Goal: Task Accomplishment & Management: Manage account settings

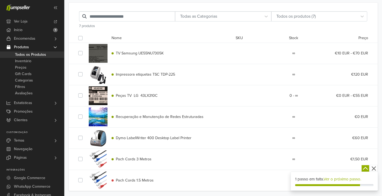
scroll to position [36, 0]
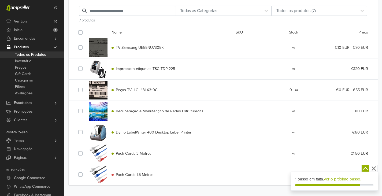
click at [23, 46] on span "Produtos" at bounding box center [21, 47] width 15 height 9
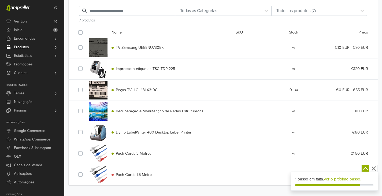
click at [23, 46] on span "Produtos" at bounding box center [21, 47] width 15 height 9
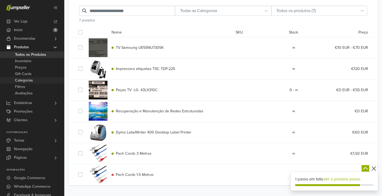
click at [26, 78] on span "Categorias" at bounding box center [24, 80] width 18 height 6
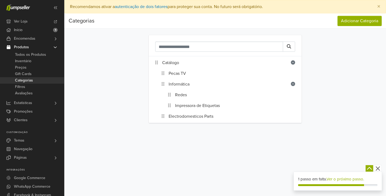
click at [163, 84] on icon at bounding box center [163, 84] width 3 height 4
click at [164, 85] on div at bounding box center [165, 84] width 7 height 11
click at [178, 85] on link "Informática" at bounding box center [179, 84] width 21 height 6
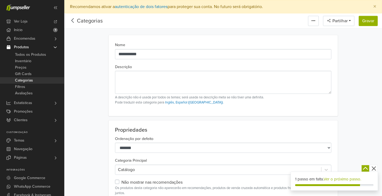
click at [75, 20] on icon at bounding box center [73, 20] width 8 height 7
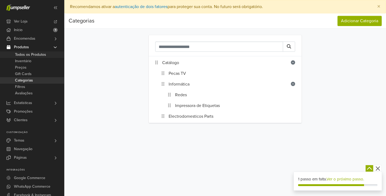
click at [29, 55] on span "Todos os Produtos" at bounding box center [30, 54] width 31 height 6
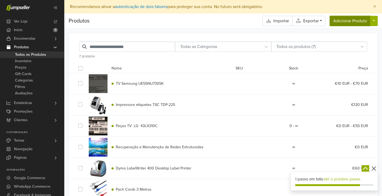
click at [346, 19] on button "Adicionar Produto" at bounding box center [350, 21] width 41 height 10
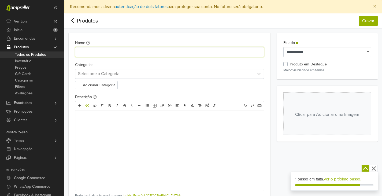
click at [95, 55] on input "Nome" at bounding box center [169, 52] width 189 height 10
drag, startPoint x: 79, startPoint y: 52, endPoint x: 59, endPoint y: 54, distance: 20.4
type input "**********"
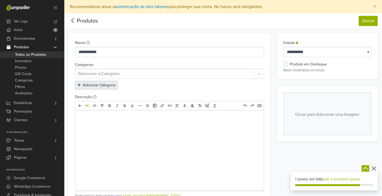
click at [105, 85] on button "Adicionar Categoria" at bounding box center [96, 85] width 43 height 8
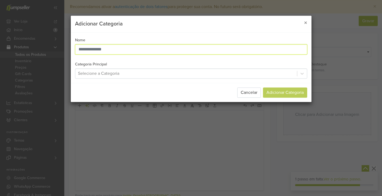
click at [115, 49] on input "text" at bounding box center [191, 49] width 232 height 10
type input "**********"
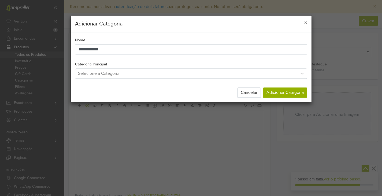
click at [134, 73] on div at bounding box center [186, 74] width 216 height 8
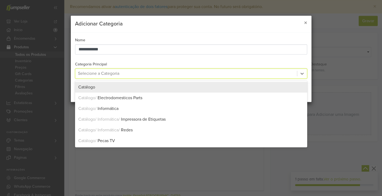
click at [164, 61] on div "**********" at bounding box center [191, 58] width 241 height 50
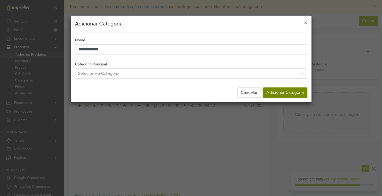
click at [283, 94] on button "Adicionar Categoria" at bounding box center [285, 92] width 44 height 10
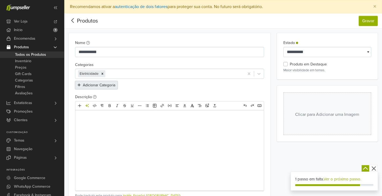
click at [110, 85] on button "Adicionar Categoria" at bounding box center [96, 85] width 43 height 8
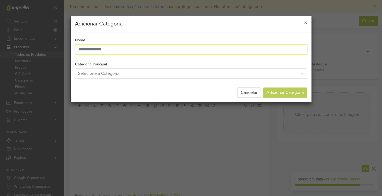
click at [115, 53] on input "text" at bounding box center [191, 49] width 232 height 10
click at [81, 49] on input "**********" at bounding box center [191, 49] width 232 height 10
type input "**********"
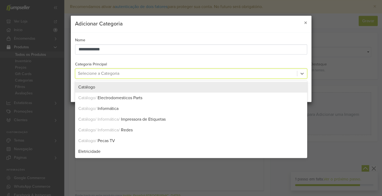
click at [128, 76] on div at bounding box center [186, 74] width 216 height 8
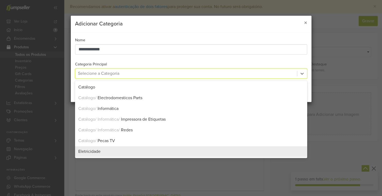
click at [86, 153] on span "Eletricidade" at bounding box center [89, 151] width 22 height 5
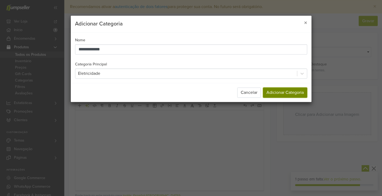
click at [271, 92] on button "Adicionar Categoria" at bounding box center [285, 92] width 44 height 10
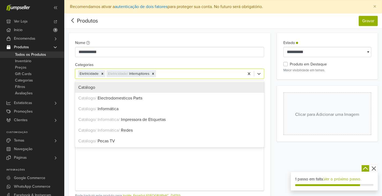
click at [89, 75] on span "Eletricidade" at bounding box center [89, 74] width 19 height 4
click at [92, 90] on div "Catálogo" at bounding box center [169, 87] width 183 height 6
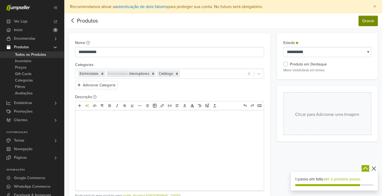
click at [367, 21] on button "Gravar" at bounding box center [368, 21] width 19 height 10
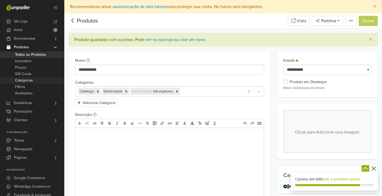
click at [29, 78] on span "Categorias" at bounding box center [24, 80] width 18 height 6
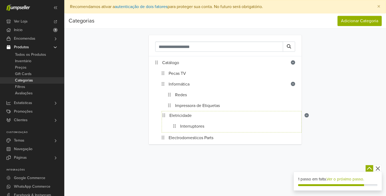
drag, startPoint x: 158, startPoint y: 131, endPoint x: 171, endPoint y: 118, distance: 18.8
click at [154, 114] on li "Catálogo Pecas TV Informática Redes Impressora de Etiquetas Eletricidade Interr…" at bounding box center [225, 100] width 153 height 88
click at [163, 86] on icon at bounding box center [163, 84] width 3 height 4
click at [172, 85] on link "Informática" at bounding box center [179, 84] width 21 height 6
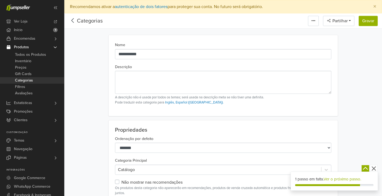
click at [76, 20] on icon at bounding box center [73, 20] width 8 height 7
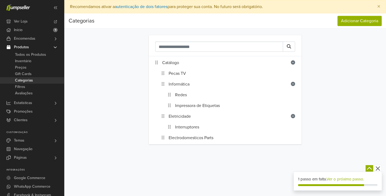
click at [29, 50] on link "Produtos" at bounding box center [32, 47] width 64 height 9
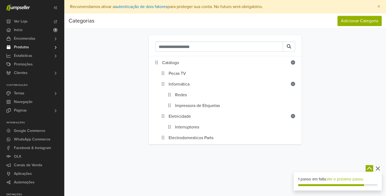
click at [28, 50] on span "Produtos" at bounding box center [21, 47] width 15 height 9
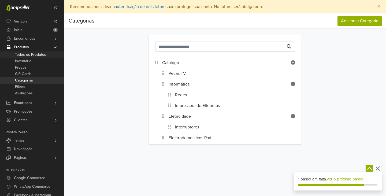
click at [29, 55] on span "Todos os Produtos" at bounding box center [30, 54] width 31 height 6
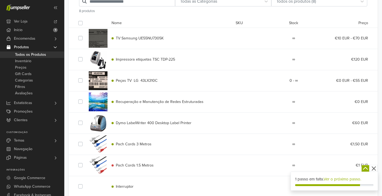
scroll to position [57, 0]
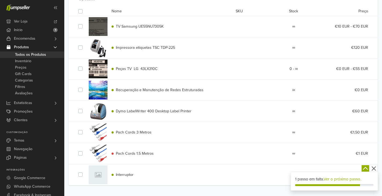
click at [129, 177] on div "TV Samsung UE55NU7305K ∞ €10 EUR - €70 EUR TV Samsung UE55NU7305K Stock : ∞ €10…" at bounding box center [223, 100] width 290 height 169
click at [125, 173] on span "Interruptor" at bounding box center [125, 174] width 18 height 5
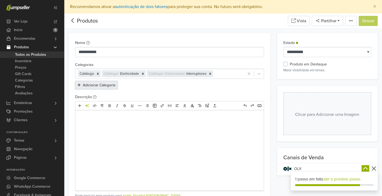
click at [108, 86] on button "Adicionar Categoria" at bounding box center [96, 85] width 43 height 8
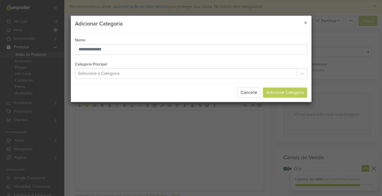
click at [108, 74] on div at bounding box center [186, 74] width 216 height 8
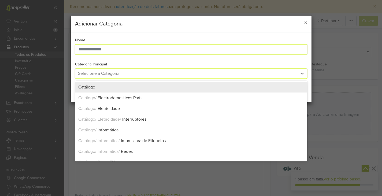
click at [102, 46] on input "text" at bounding box center [191, 49] width 232 height 10
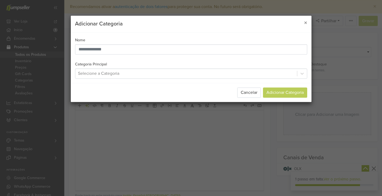
click at [95, 72] on div at bounding box center [186, 74] width 216 height 8
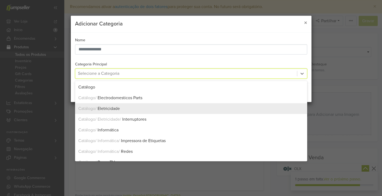
click at [114, 113] on div "Catálogo / Eletricidade" at bounding box center [191, 108] width 232 height 11
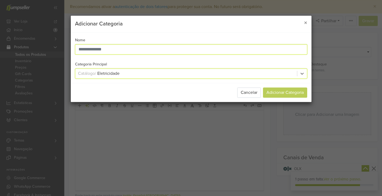
click at [117, 50] on input "text" at bounding box center [191, 49] width 232 height 10
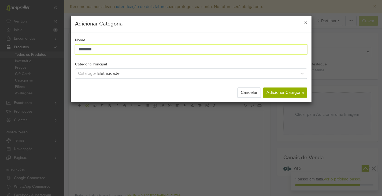
click at [83, 49] on input "********" at bounding box center [191, 49] width 232 height 10
click at [95, 48] on input "*******" at bounding box center [191, 49] width 232 height 10
type input "**********"
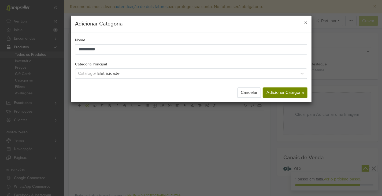
click at [283, 91] on button "Adicionar Categoria" at bounding box center [285, 92] width 44 height 10
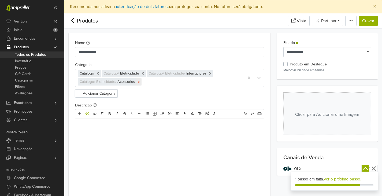
click at [140, 83] on icon "Remove [object Object]" at bounding box center [139, 82] width 4 height 4
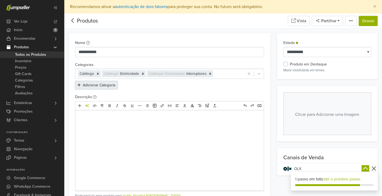
click at [105, 87] on button "Adicionar Categoria" at bounding box center [96, 85] width 43 height 8
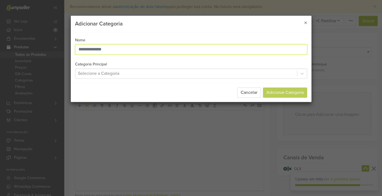
click at [112, 52] on input "text" at bounding box center [191, 49] width 232 height 10
type input "*******"
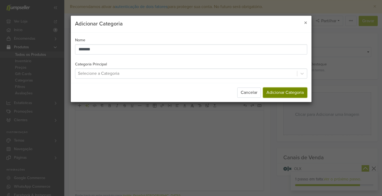
click at [279, 89] on button "Adicionar Categoria" at bounding box center [285, 92] width 44 height 10
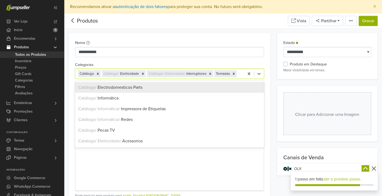
click at [228, 75] on span "Tomadas" at bounding box center [223, 74] width 14 height 4
click at [236, 73] on icon "Remove [object Object]" at bounding box center [234, 74] width 4 height 4
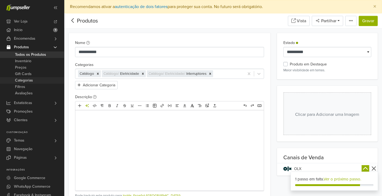
click at [28, 80] on span "Categorias" at bounding box center [24, 80] width 18 height 6
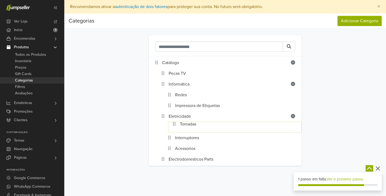
drag, startPoint x: 157, startPoint y: 162, endPoint x: 181, endPoint y: 126, distance: 43.7
click at [180, 85] on link "Informática" at bounding box center [179, 84] width 21 height 6
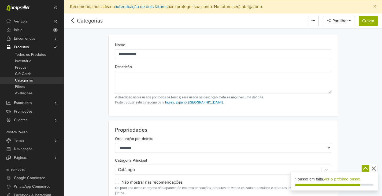
click at [74, 21] on icon at bounding box center [73, 20] width 8 height 7
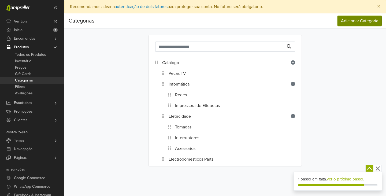
click at [358, 23] on button "Adicionar Categoria" at bounding box center [360, 21] width 44 height 10
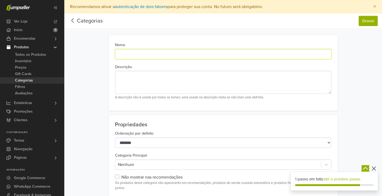
click at [147, 57] on input "Nome" at bounding box center [223, 54] width 216 height 10
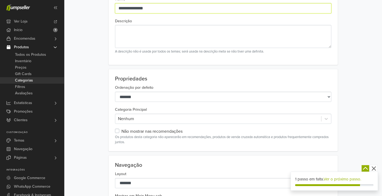
scroll to position [54, 0]
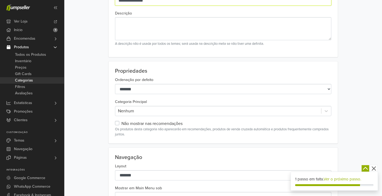
type input "**********"
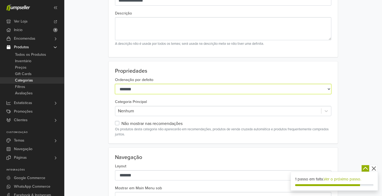
click at [154, 89] on select "**********" at bounding box center [223, 89] width 216 height 10
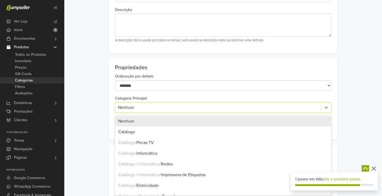
click at [150, 113] on div "11 results available. Use Up and Down to choose options, press Enter to select …" at bounding box center [223, 107] width 216 height 10
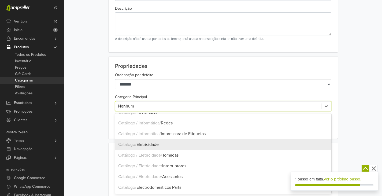
scroll to position [13, 0]
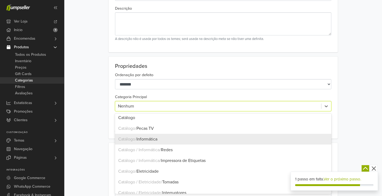
click at [154, 142] on div "Catálogo / Informática" at bounding box center [223, 139] width 216 height 11
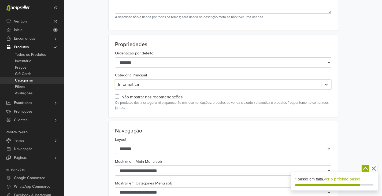
scroll to position [80, 0]
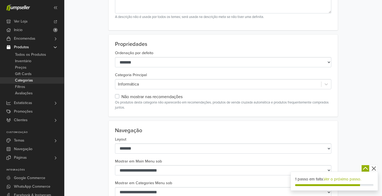
click at [121, 95] on label "Não mostrar nas recomendações" at bounding box center [151, 97] width 61 height 6
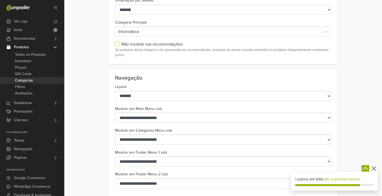
scroll to position [134, 0]
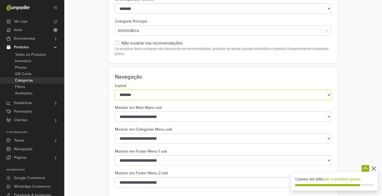
click at [149, 94] on select "**********" at bounding box center [223, 95] width 216 height 10
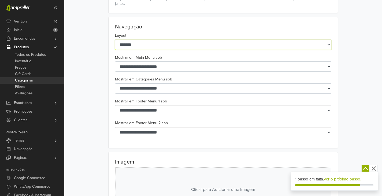
scroll to position [188, 0]
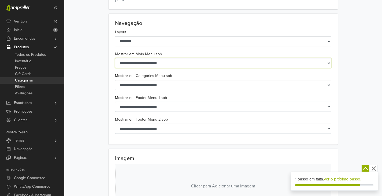
click at [155, 62] on select "**********" at bounding box center [223, 63] width 216 height 10
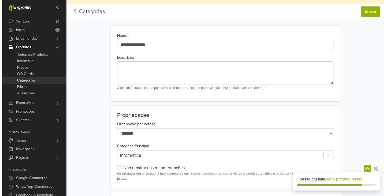
scroll to position [0, 0]
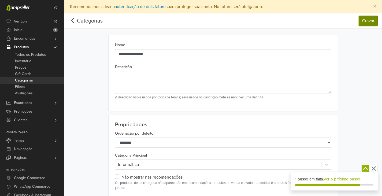
drag, startPoint x: 366, startPoint y: 21, endPoint x: 202, endPoint y: 84, distance: 175.6
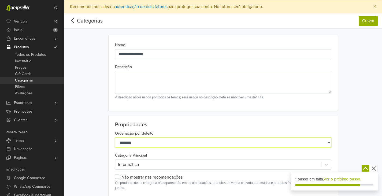
click at [208, 141] on select "**********" at bounding box center [223, 143] width 216 height 10
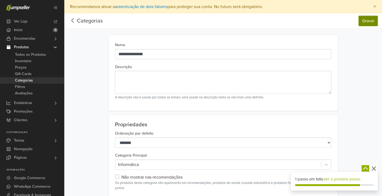
click at [371, 24] on button "Gravar" at bounding box center [368, 21] width 19 height 10
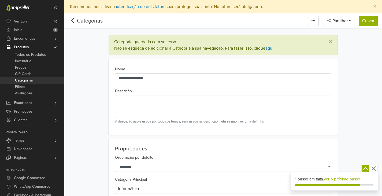
click at [73, 19] on icon at bounding box center [72, 20] width 2 height 5
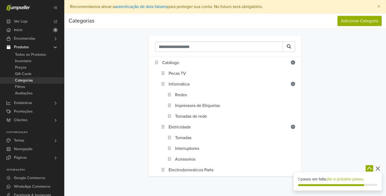
click at [170, 119] on div at bounding box center [171, 116] width 7 height 11
click at [169, 117] on icon at bounding box center [169, 116] width 3 height 4
click at [168, 117] on ol "Redes Impressora de Etiquetas Tomadas de rede" at bounding box center [232, 106] width 140 height 32
click at [169, 117] on icon at bounding box center [169, 116] width 3 height 4
click at [164, 86] on icon at bounding box center [163, 84] width 3 height 4
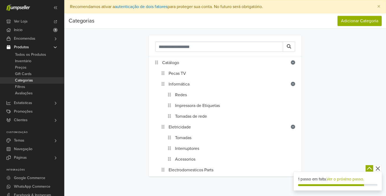
click at [377, 170] on icon "button" at bounding box center [378, 168] width 7 height 7
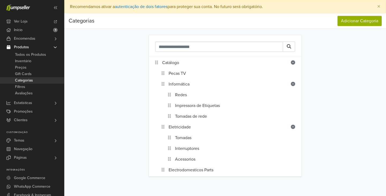
click at [32, 80] on span "Categorias" at bounding box center [24, 80] width 18 height 6
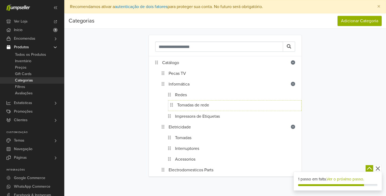
drag, startPoint x: 169, startPoint y: 116, endPoint x: 171, endPoint y: 105, distance: 11.5
click at [187, 107] on link "Tomadas de rede" at bounding box center [191, 105] width 32 height 6
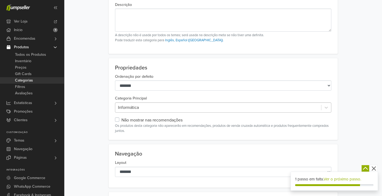
click at [134, 113] on div "**********" at bounding box center [223, 99] width 229 height 82
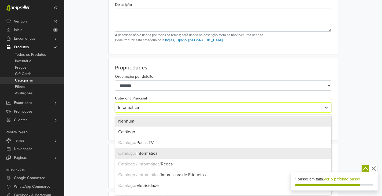
scroll to position [64, 0]
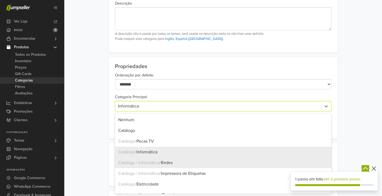
click at [172, 162] on span "Redes" at bounding box center [167, 162] width 12 height 5
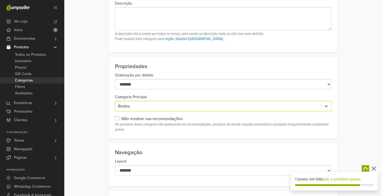
click at [376, 169] on icon "button" at bounding box center [374, 168] width 7 height 7
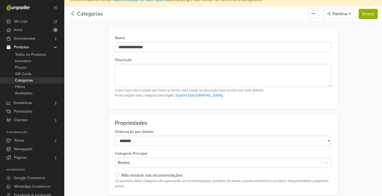
scroll to position [0, 0]
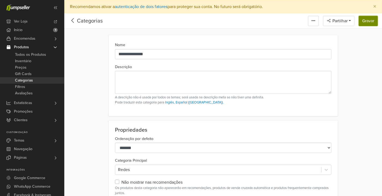
click at [368, 24] on button "Gravar" at bounding box center [368, 21] width 19 height 10
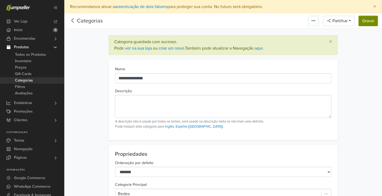
click at [370, 22] on button "Gravar" at bounding box center [368, 21] width 19 height 10
click at [75, 20] on icon at bounding box center [73, 20] width 8 height 7
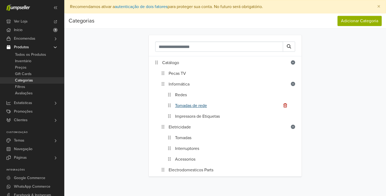
click at [191, 108] on link "Tomadas de rede" at bounding box center [191, 105] width 32 height 6
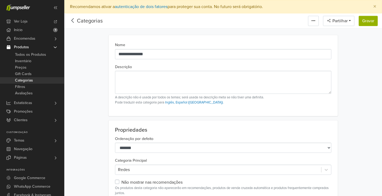
click at [73, 20] on icon at bounding box center [72, 20] width 2 height 5
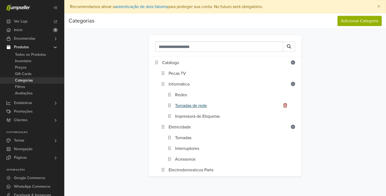
click at [180, 105] on link "Tomadas de rede" at bounding box center [191, 105] width 32 height 6
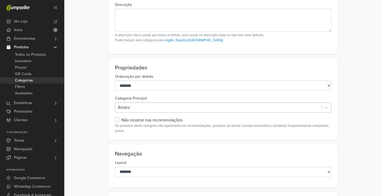
click at [134, 113] on div "Redes" at bounding box center [223, 107] width 216 height 10
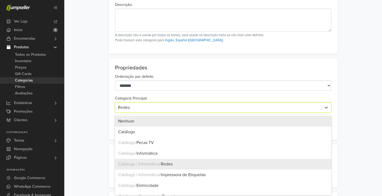
scroll to position [64, 0]
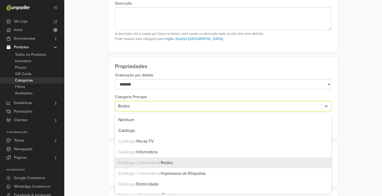
click at [164, 162] on span "Redes" at bounding box center [167, 162] width 12 height 5
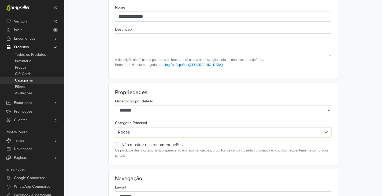
scroll to position [0, 0]
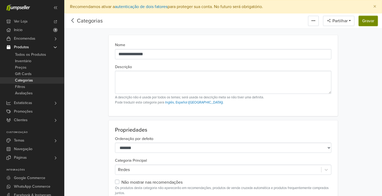
click at [374, 23] on button "Gravar" at bounding box center [368, 21] width 19 height 10
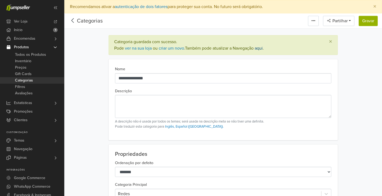
click at [263, 50] on link "aqui" at bounding box center [259, 48] width 8 height 5
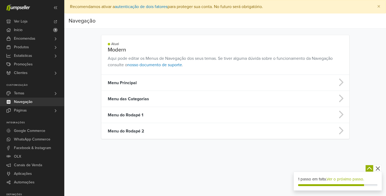
click at [24, 100] on span "Navegação" at bounding box center [23, 102] width 18 height 9
click at [119, 83] on td "Menu Principal" at bounding box center [195, 83] width 188 height 16
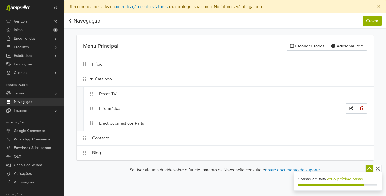
click at [114, 110] on div "Informática" at bounding box center [222, 108] width 246 height 10
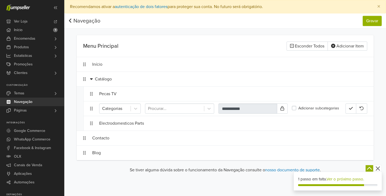
click at [93, 108] on div "**********" at bounding box center [229, 108] width 290 height 14
click at [91, 108] on icon at bounding box center [91, 108] width 3 height 4
click at [92, 110] on icon at bounding box center [91, 108] width 3 height 4
click at [25, 47] on span "Produtos" at bounding box center [21, 47] width 15 height 9
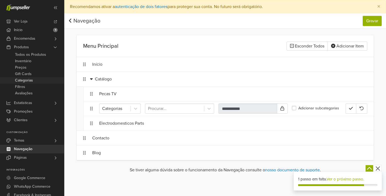
click at [28, 79] on span "Categorias" at bounding box center [24, 80] width 18 height 6
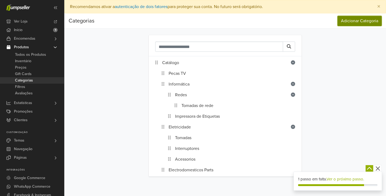
click at [366, 19] on button "Adicionar Categoria" at bounding box center [360, 21] width 44 height 10
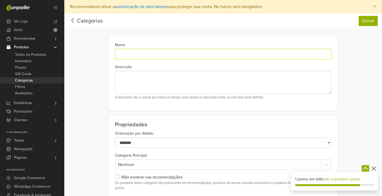
click at [124, 52] on input "Nome" at bounding box center [223, 54] width 216 height 10
click at [134, 56] on input "**********" at bounding box center [223, 54] width 216 height 10
click at [168, 57] on input "**********" at bounding box center [223, 54] width 216 height 10
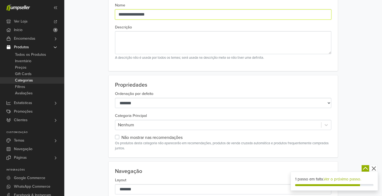
scroll to position [54, 0]
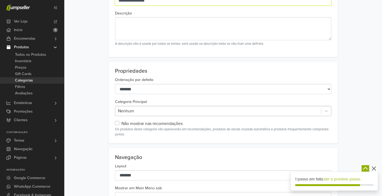
type input "**********"
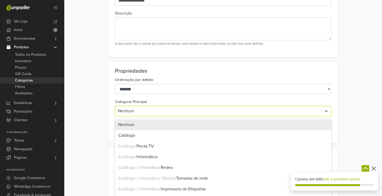
scroll to position [58, 0]
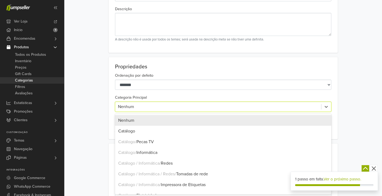
click at [138, 109] on div at bounding box center [218, 107] width 201 height 8
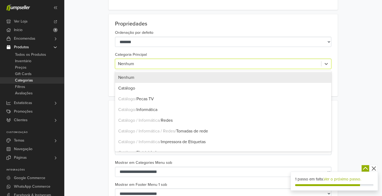
scroll to position [139, 0]
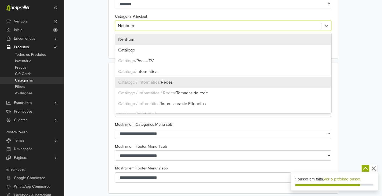
click at [154, 80] on span "Catálogo / Informática /" at bounding box center [139, 82] width 43 height 5
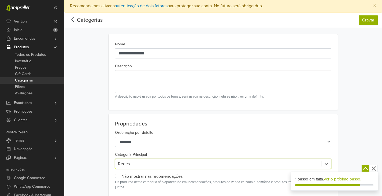
scroll to position [0, 0]
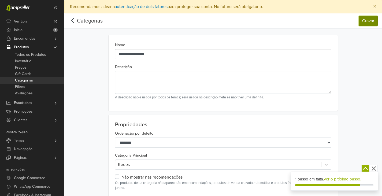
click at [367, 23] on button "Gravar" at bounding box center [368, 21] width 19 height 10
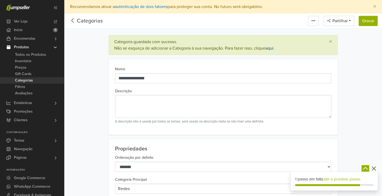
click at [273, 48] on link "aqui" at bounding box center [269, 48] width 8 height 5
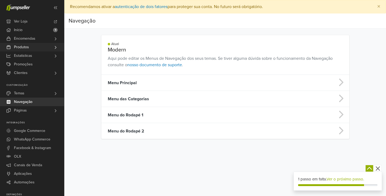
click at [30, 48] on link "Produtos" at bounding box center [32, 47] width 64 height 9
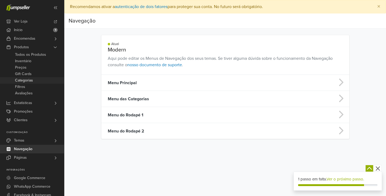
click at [30, 80] on span "Categorias" at bounding box center [24, 80] width 18 height 6
